Goal: Check status

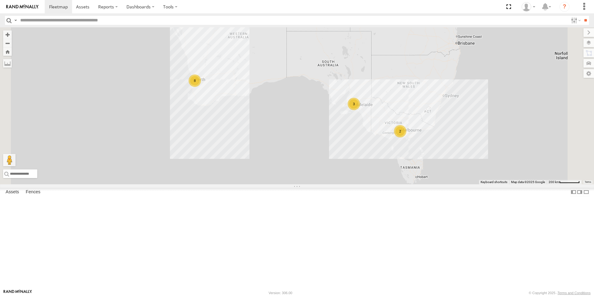
click at [0, 0] on link at bounding box center [0, 0] width 0 height 0
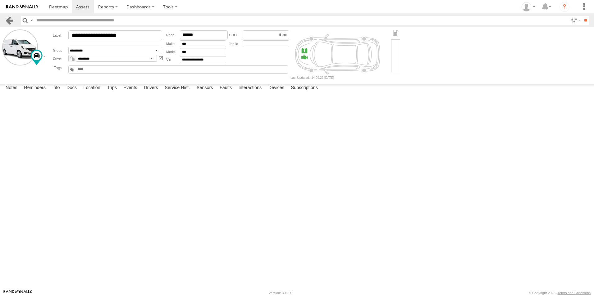
click at [11, 23] on link at bounding box center [9, 20] width 9 height 9
